Goal: Information Seeking & Learning: Find specific fact

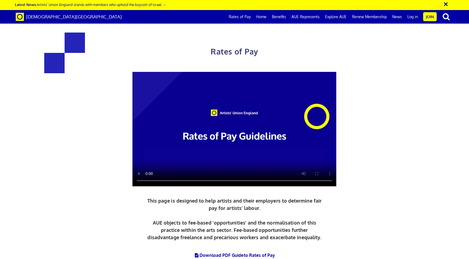
scroll to position [245, 0]
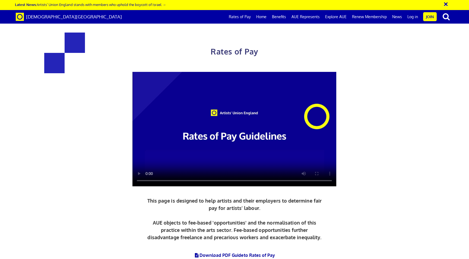
drag, startPoint x: 114, startPoint y: 134, endPoint x: 178, endPoint y: 141, distance: 63.9
drag, startPoint x: 115, startPoint y: 135, endPoint x: 180, endPoint y: 158, distance: 69.1
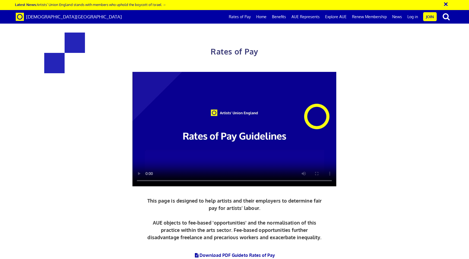
copy div "£352.01 a day ½ £193.61 per ½ day £44.00 an hour"
